Goal: Information Seeking & Learning: Understand process/instructions

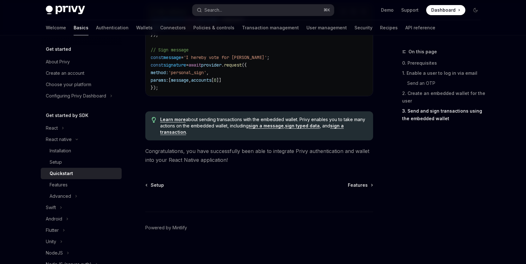
scroll to position [978, 0]
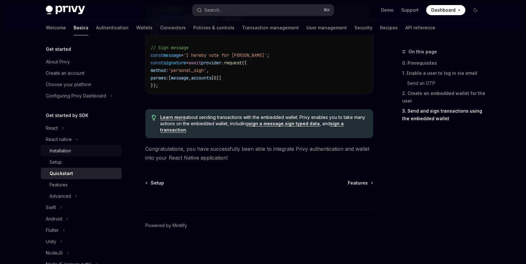
drag, startPoint x: 57, startPoint y: 150, endPoint x: 71, endPoint y: 152, distance: 13.7
click at [58, 150] on div "Installation" at bounding box center [60, 151] width 21 height 8
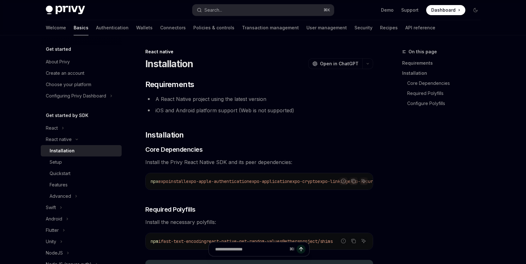
type textarea "*"
click at [353, 181] on icon "Copy the contents from the code block" at bounding box center [353, 181] width 5 height 5
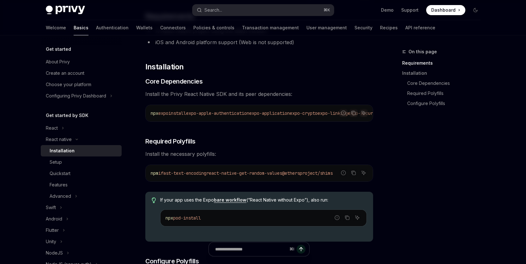
scroll to position [75, 0]
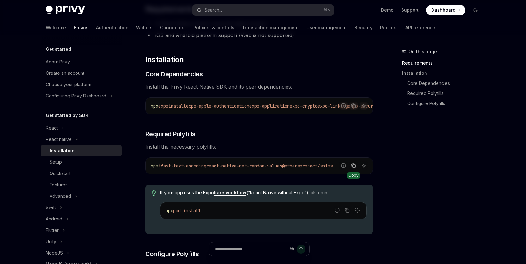
click at [354, 168] on icon "Copy the contents from the code block" at bounding box center [353, 165] width 5 height 5
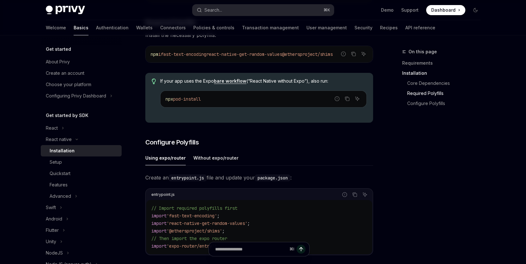
scroll to position [224, 0]
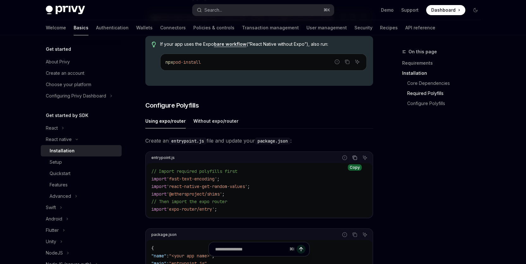
click at [356, 160] on icon "Copy the contents from the code block" at bounding box center [354, 157] width 5 height 5
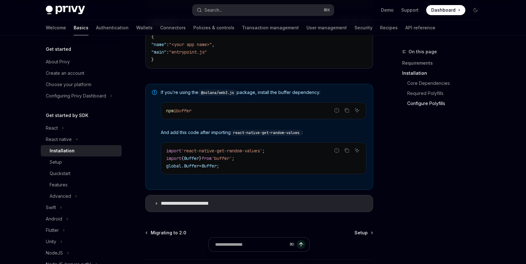
scroll to position [452, 0]
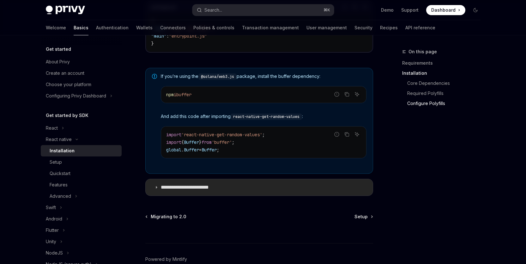
click at [213, 188] on p "**********" at bounding box center [191, 187] width 61 height 6
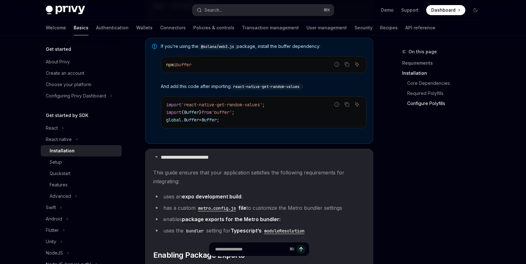
scroll to position [489, 0]
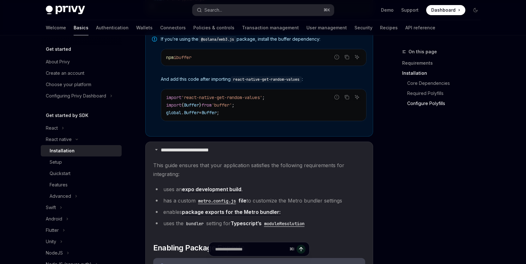
click at [219, 204] on code "metro.config.js" at bounding box center [216, 201] width 43 height 7
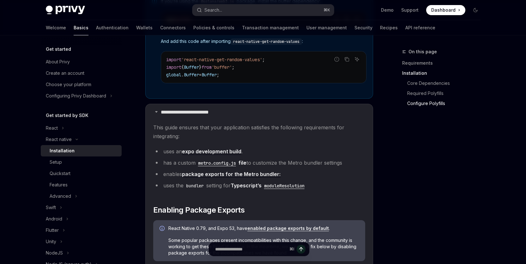
scroll to position [542, 0]
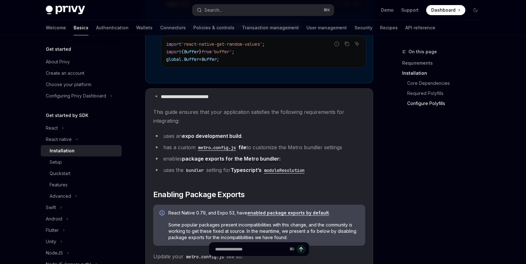
click at [227, 150] on code "metro.config.js" at bounding box center [216, 147] width 43 height 7
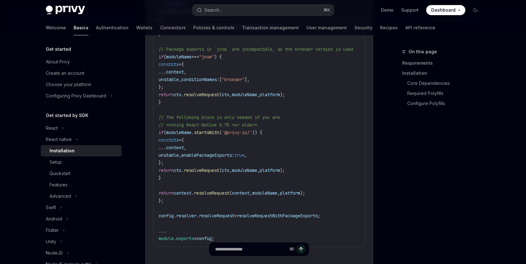
scroll to position [950, 0]
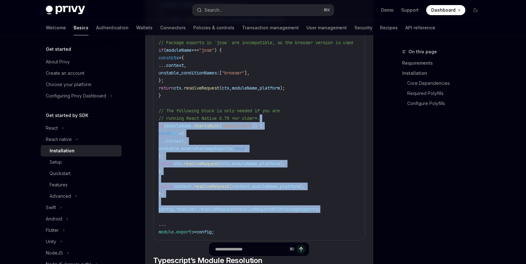
drag, startPoint x: 329, startPoint y: 211, endPoint x: 310, endPoint y: 118, distance: 94.7
click at [310, 118] on code "//...other config logic // Enable package exports for select libraries ... cons…" at bounding box center [289, 50] width 260 height 371
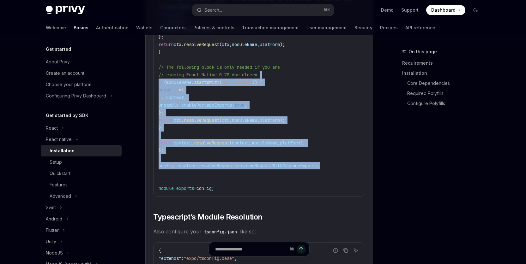
scroll to position [1009, 0]
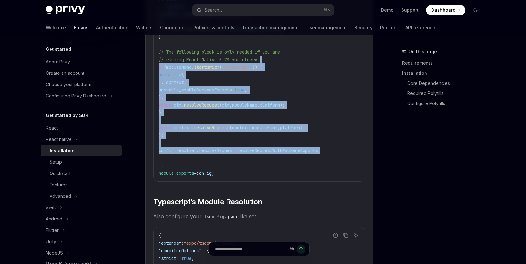
click at [437, 170] on div "On this page Requirements Installation Core Dependencies Required Polyfills Con…" at bounding box center [437, 156] width 96 height 216
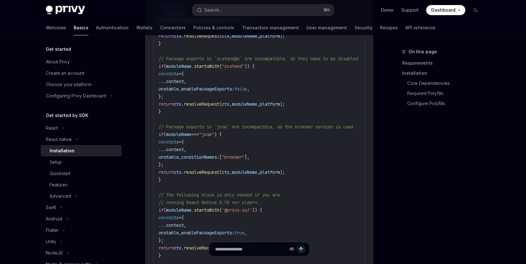
scroll to position [863, 0]
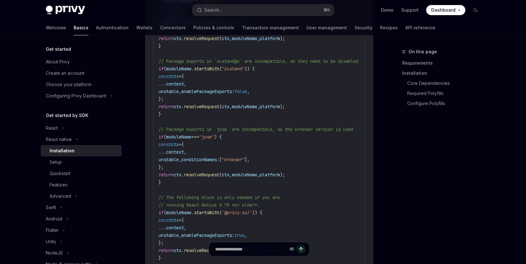
click at [439, 189] on div "On this page Requirements Installation Core Dependencies Required Polyfills Con…" at bounding box center [437, 156] width 96 height 216
drag, startPoint x: 434, startPoint y: 156, endPoint x: 350, endPoint y: 28, distance: 152.6
click at [431, 149] on div "On this page Requirements Installation Core Dependencies Required Polyfills Con…" at bounding box center [437, 156] width 96 height 216
